Goal: Navigation & Orientation: Find specific page/section

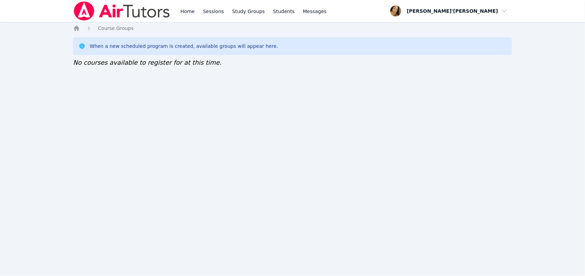
click at [392, 199] on div "Home Sessions Study Groups Students Messages Open user menu [PERSON_NAME]'[PERS…" at bounding box center [292, 138] width 585 height 276
